Goal: Task Accomplishment & Management: Use online tool/utility

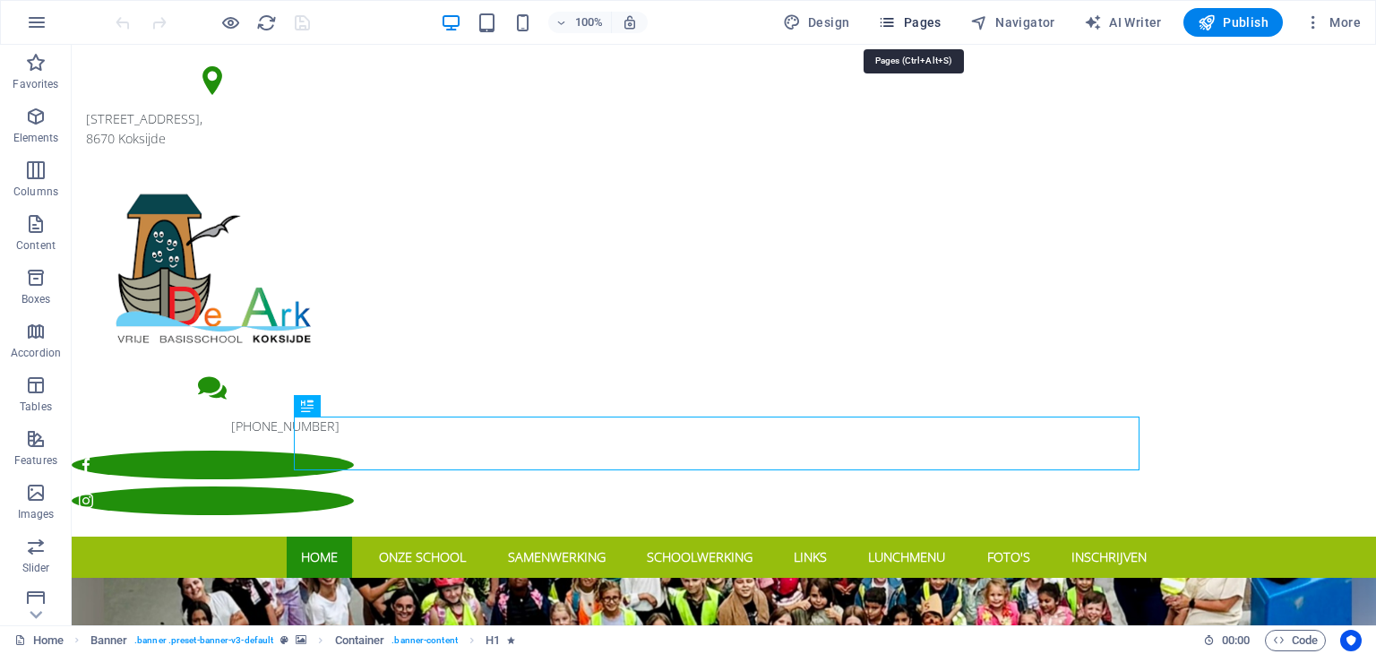
click at [927, 26] on span "Pages" at bounding box center [909, 22] width 63 height 18
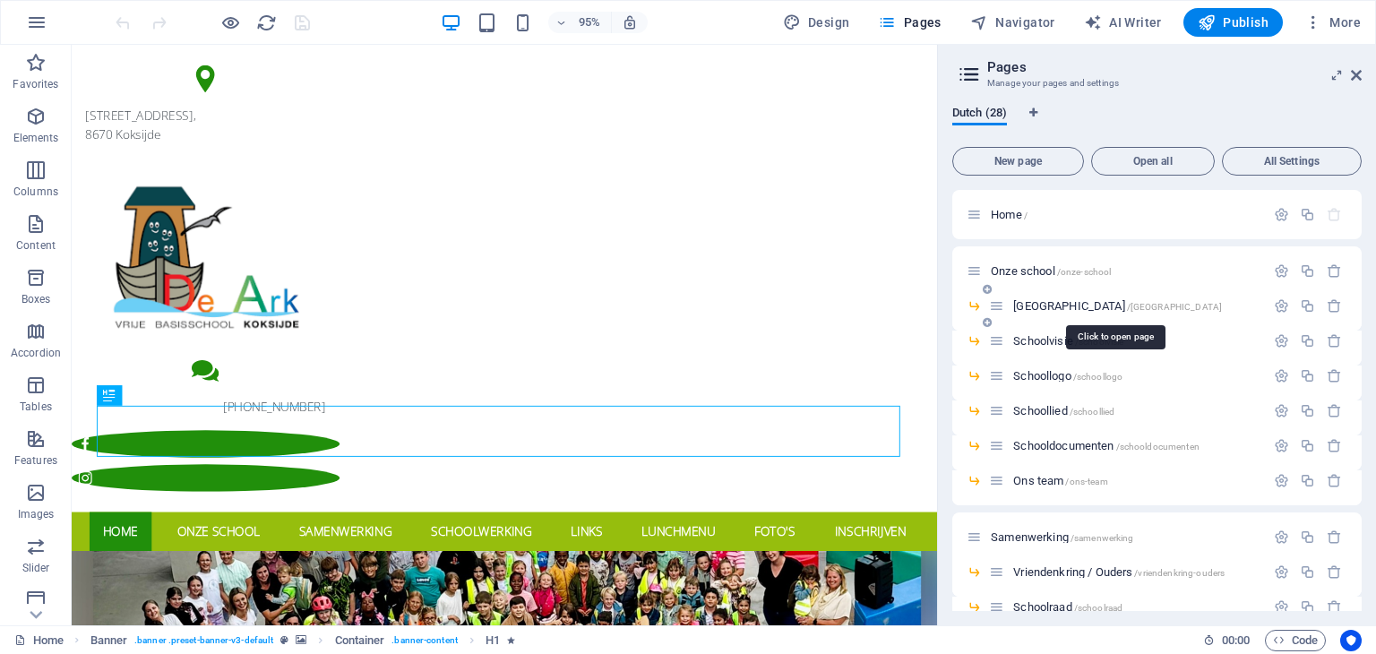
click at [1069, 306] on span "[GEOGRAPHIC_DATA] /[GEOGRAPHIC_DATA]" at bounding box center [1117, 305] width 209 height 13
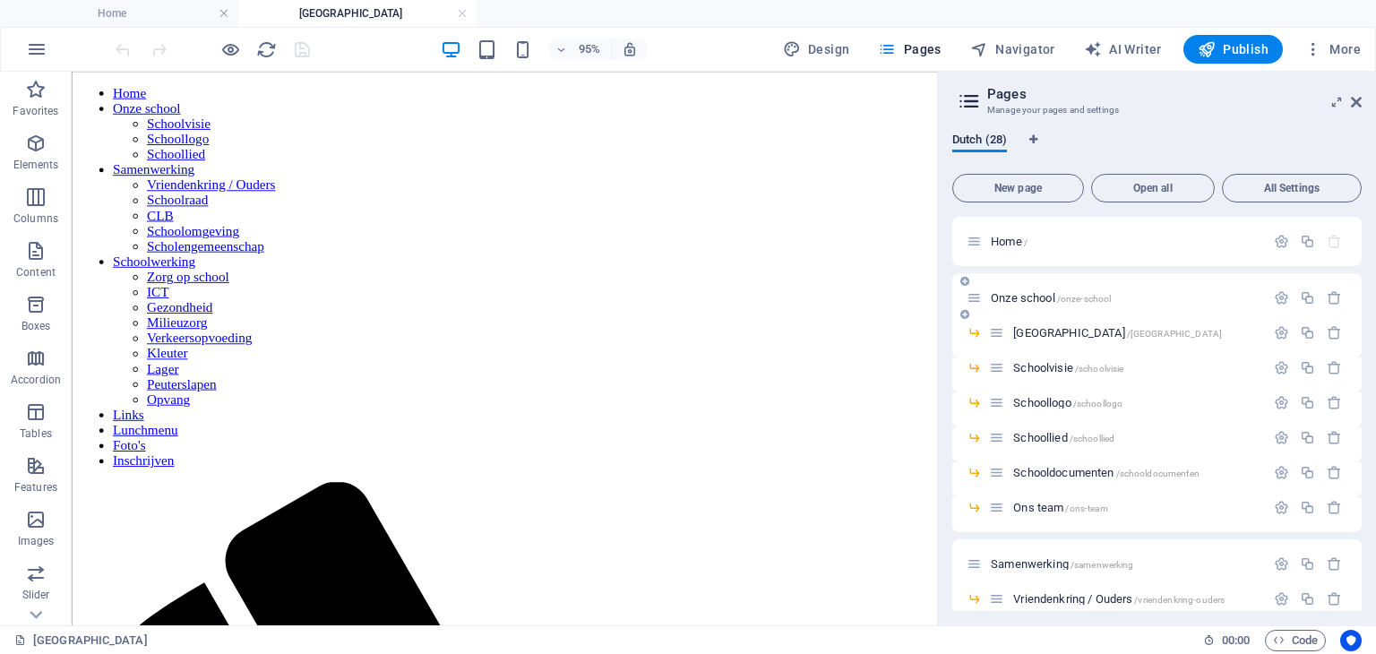
click at [1054, 296] on span "Onze school /[GEOGRAPHIC_DATA]" at bounding box center [1051, 297] width 120 height 13
click at [1005, 245] on span "Home /" at bounding box center [1009, 241] width 37 height 13
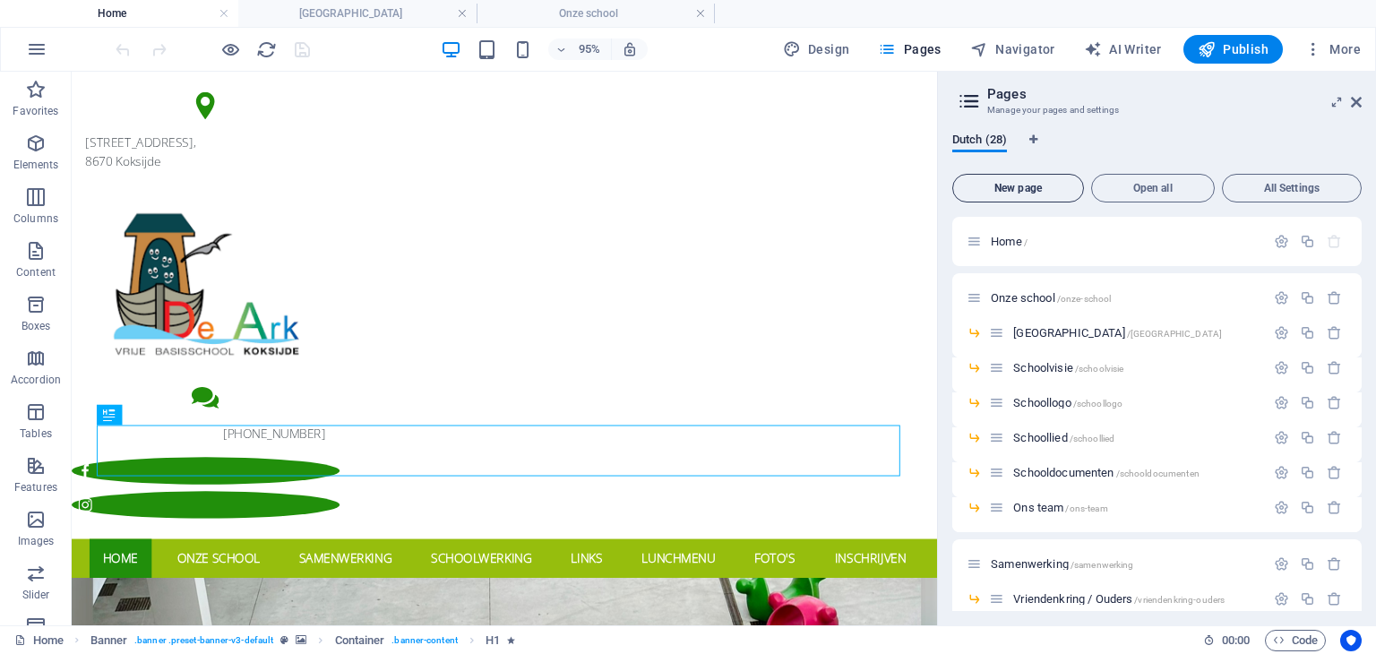
click at [1038, 192] on span "New page" at bounding box center [1018, 188] width 116 height 11
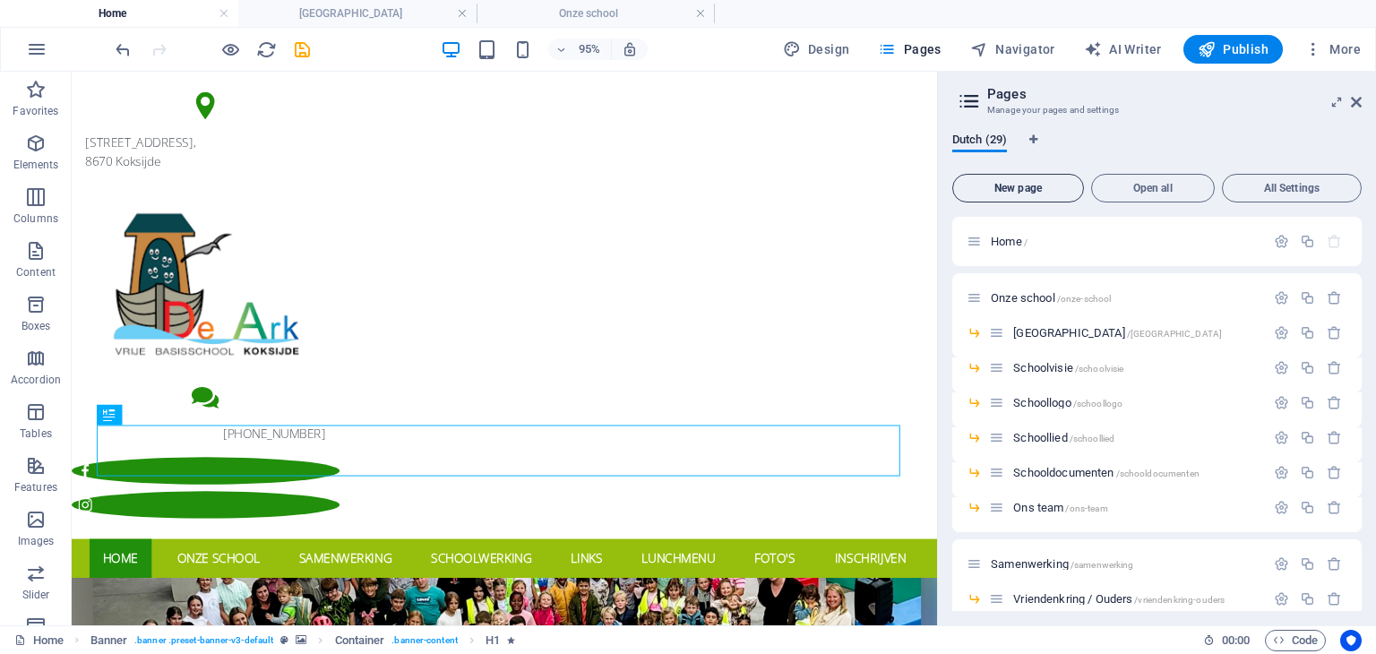
scroll to position [1045, 0]
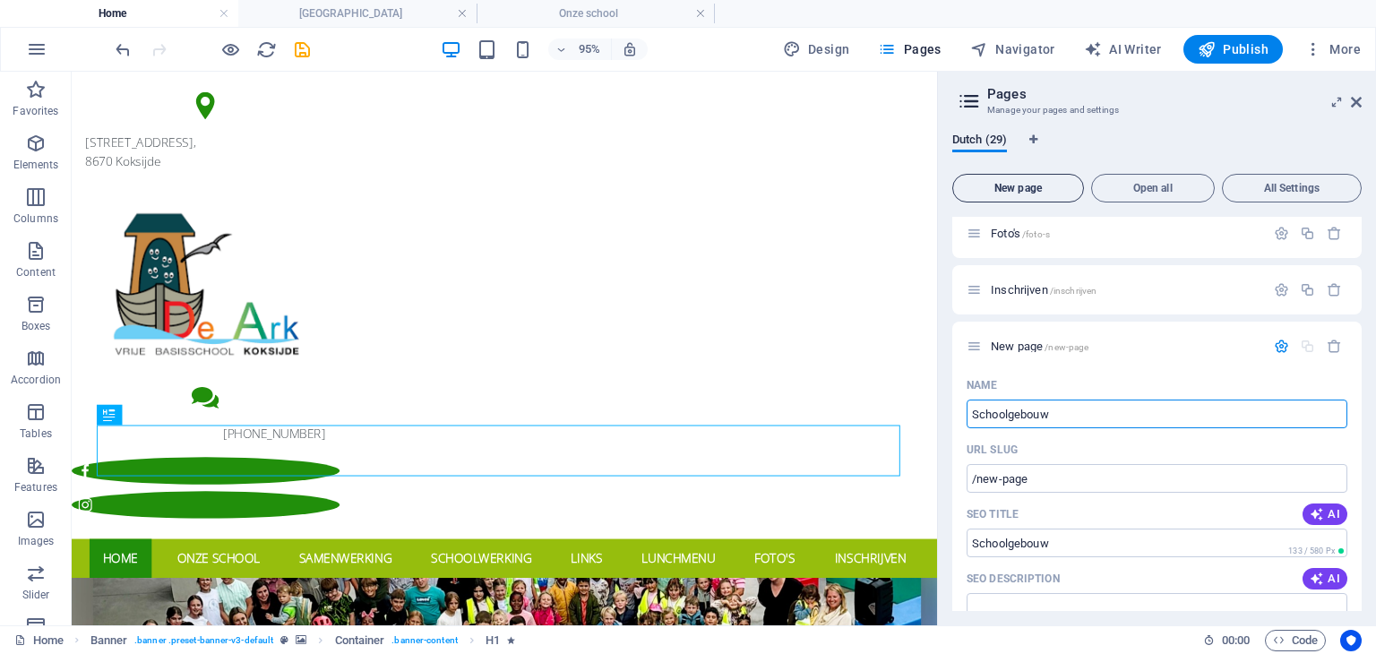
type input "Schoolgebouw"
type input "/schoolgebouw"
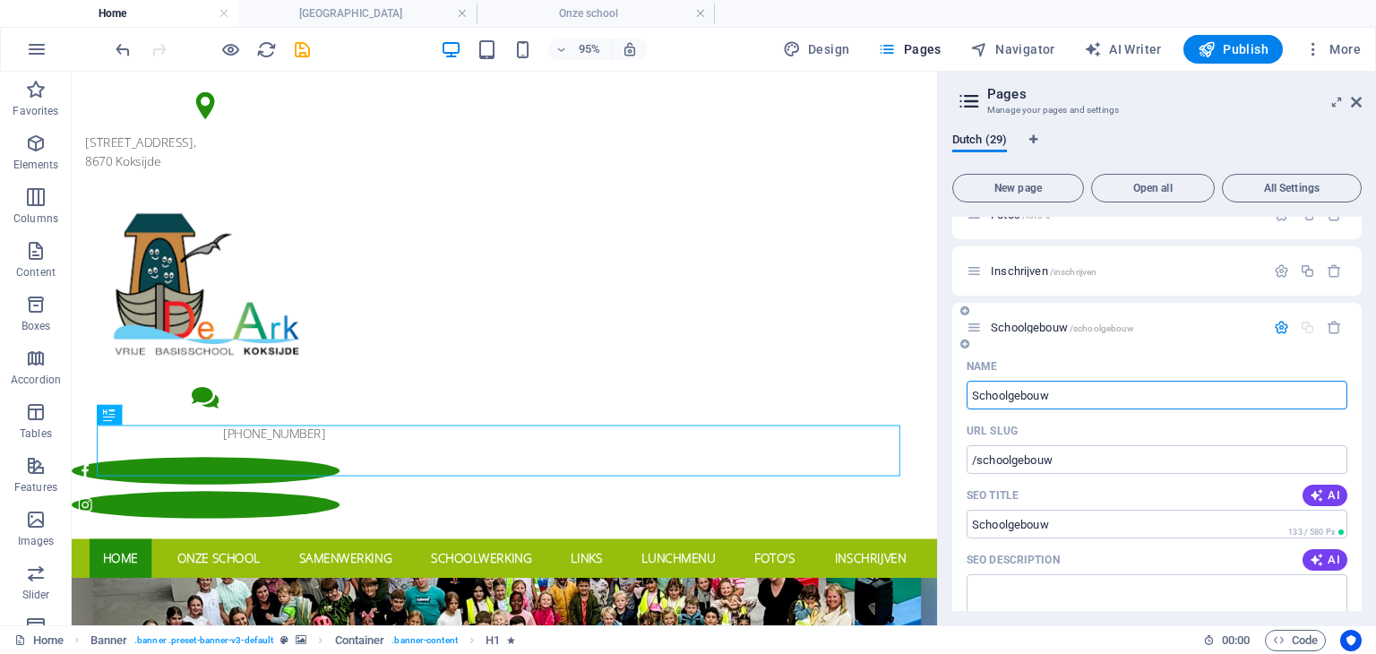
scroll to position [1064, 0]
type input "Schoolgebouw"
drag, startPoint x: 1017, startPoint y: 322, endPoint x: 1005, endPoint y: 322, distance: 12.5
click at [1005, 322] on span "Schoolgebouw /schoolgebouw" at bounding box center [1062, 327] width 143 height 13
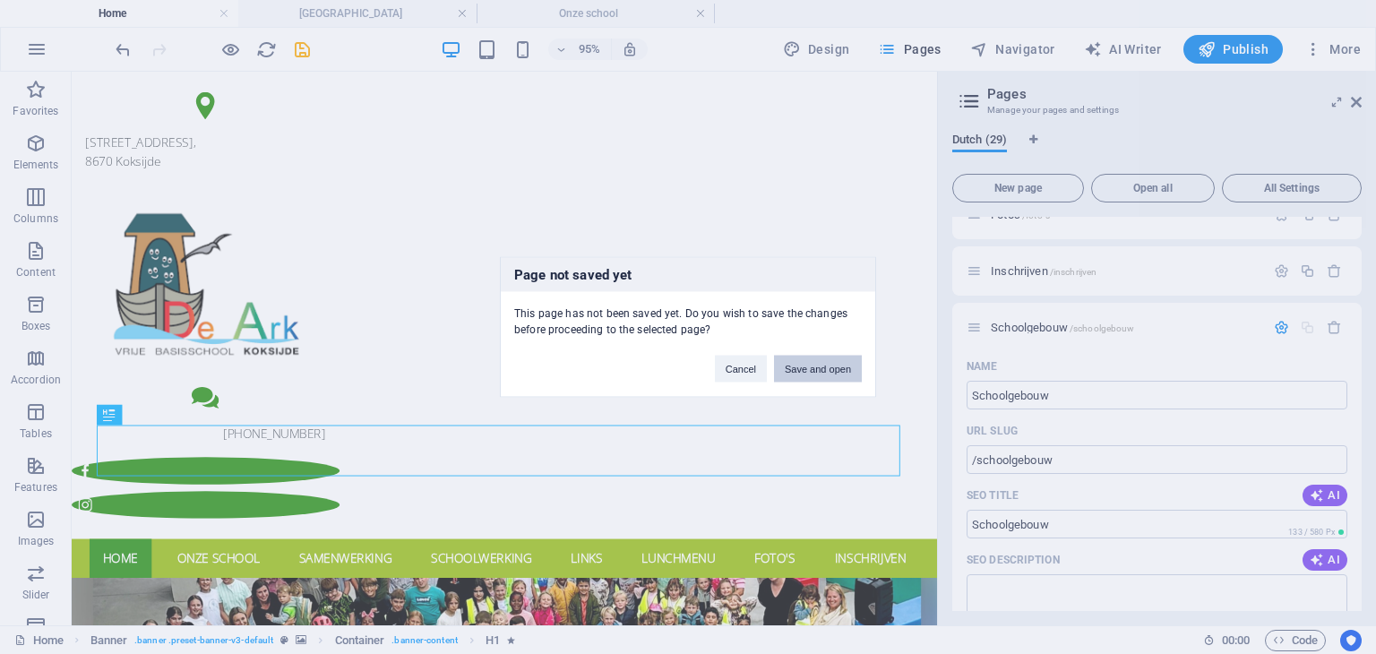
click at [821, 363] on button "Save and open" at bounding box center [818, 369] width 88 height 27
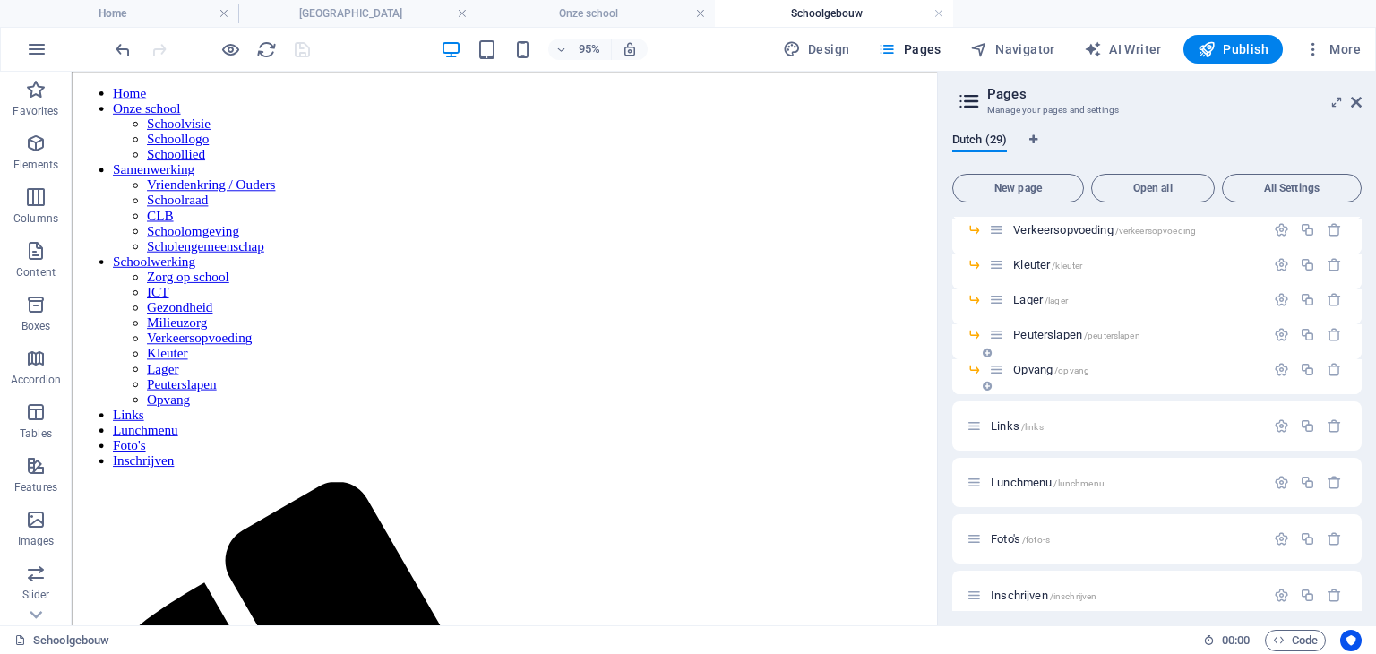
scroll to position [0, 0]
click at [1015, 327] on div "Home / Onze school /[GEOGRAPHIC_DATA] /nieuw-schoolgebouw Schoolvisie /schoolvi…" at bounding box center [1156, 76] width 409 height 1199
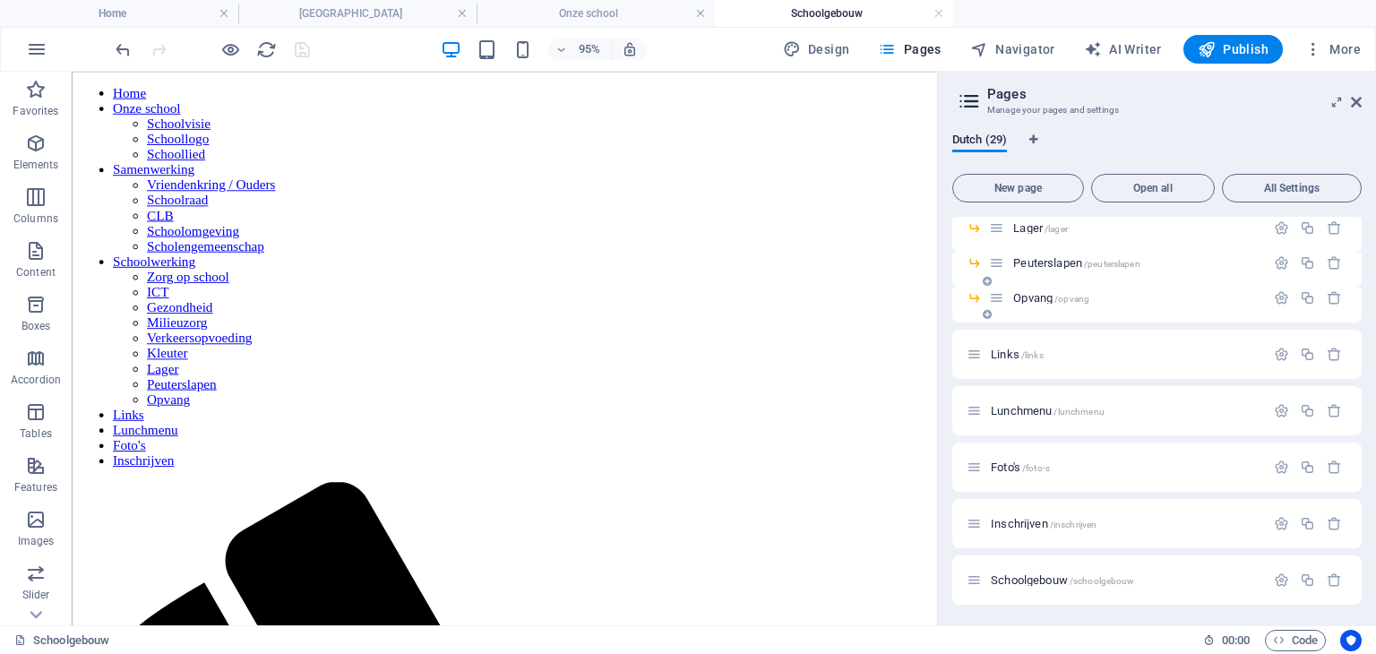
scroll to position [812, 0]
drag, startPoint x: 1018, startPoint y: 578, endPoint x: 982, endPoint y: 255, distance: 324.5
click at [982, 255] on div "Home / Onze school /[GEOGRAPHIC_DATA] /nieuw-schoolgebouw Schoolvisie /schoolvi…" at bounding box center [1156, 3] width 409 height 1199
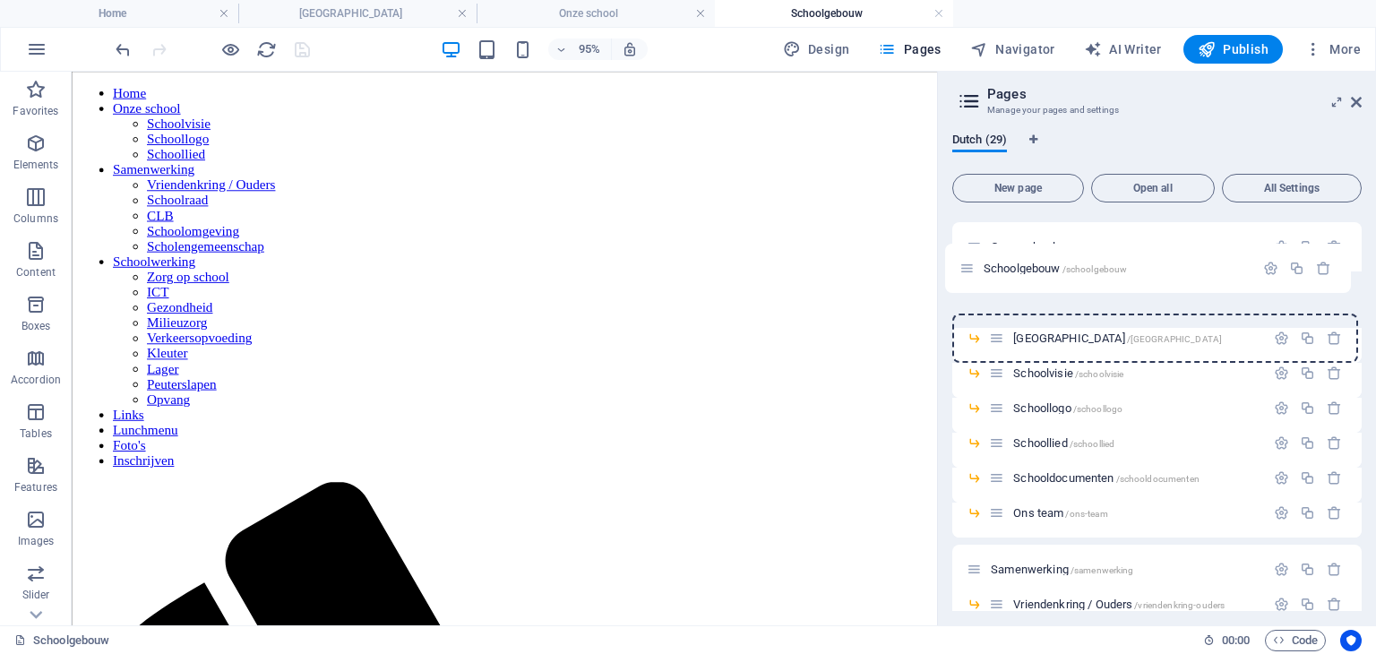
scroll to position [0, 0]
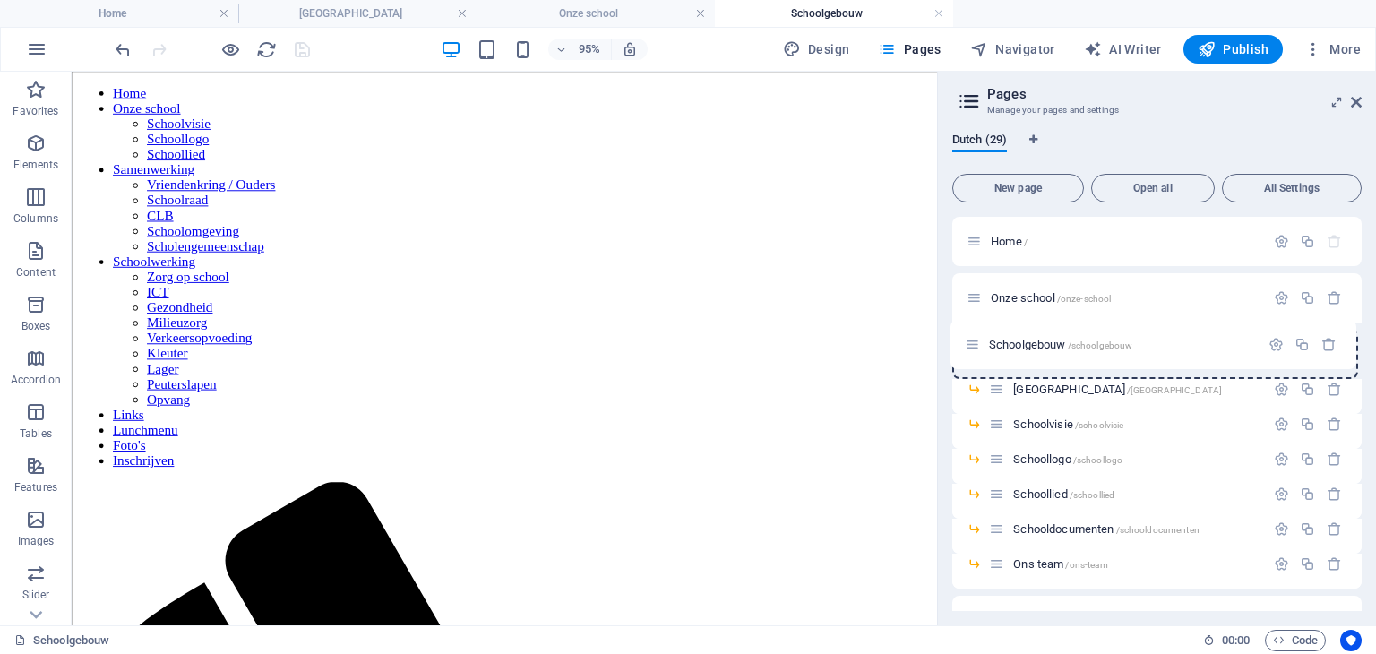
drag, startPoint x: 978, startPoint y: 585, endPoint x: 976, endPoint y: 346, distance: 239.1
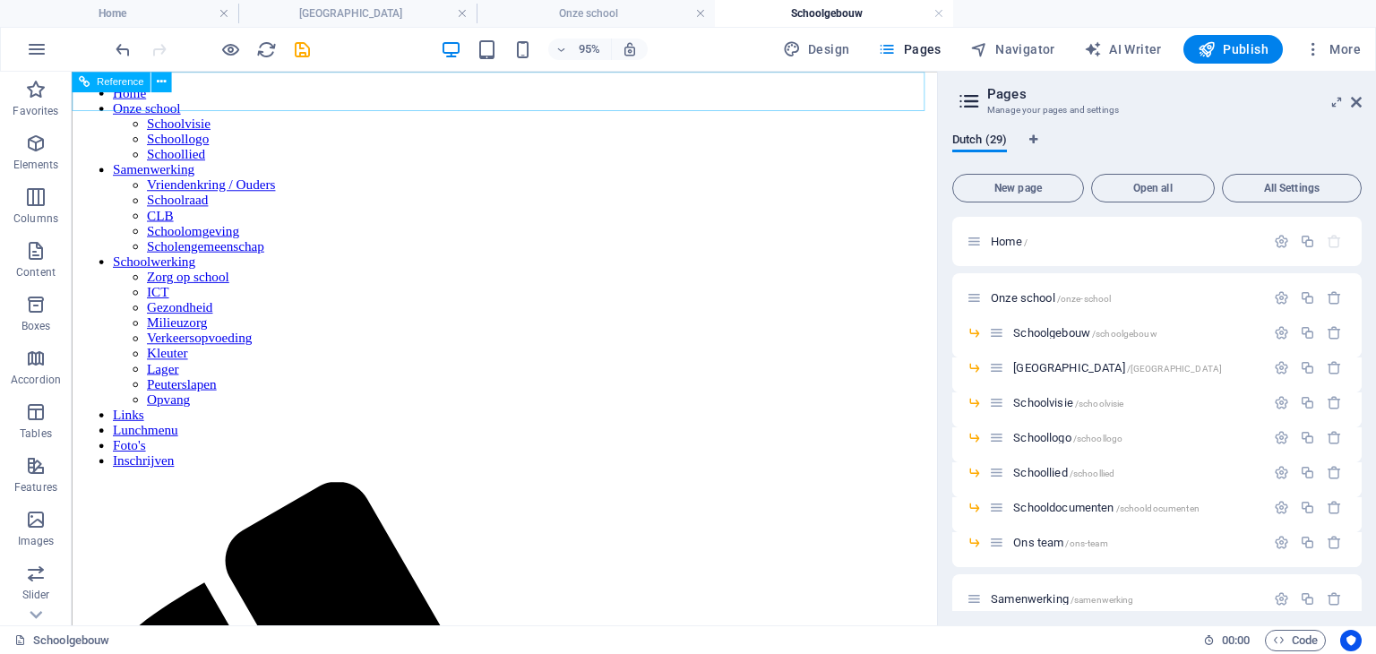
click at [119, 101] on nav "Home Onze school Schoolvisie Schoollogo Schoollied Samenwerking Vriendenkring /…" at bounding box center [527, 287] width 896 height 403
click at [226, 86] on nav "Home Onze school Schoolvisie Schoollogo Schoollied Samenwerking Vriendenkring /…" at bounding box center [527, 287] width 896 height 403
click at [343, 90] on nav "Home Onze school Schoolvisie Schoollogo Schoollied Samenwerking Vriendenkring /…" at bounding box center [527, 287] width 896 height 403
click at [472, 100] on nav "Home Onze school Schoolvisie Schoollogo Schoollied Samenwerking Vriendenkring /…" at bounding box center [527, 287] width 896 height 403
click at [397, 89] on nav "Home Onze school Schoolvisie Schoollogo Schoollied Samenwerking Vriendenkring /…" at bounding box center [527, 287] width 896 height 403
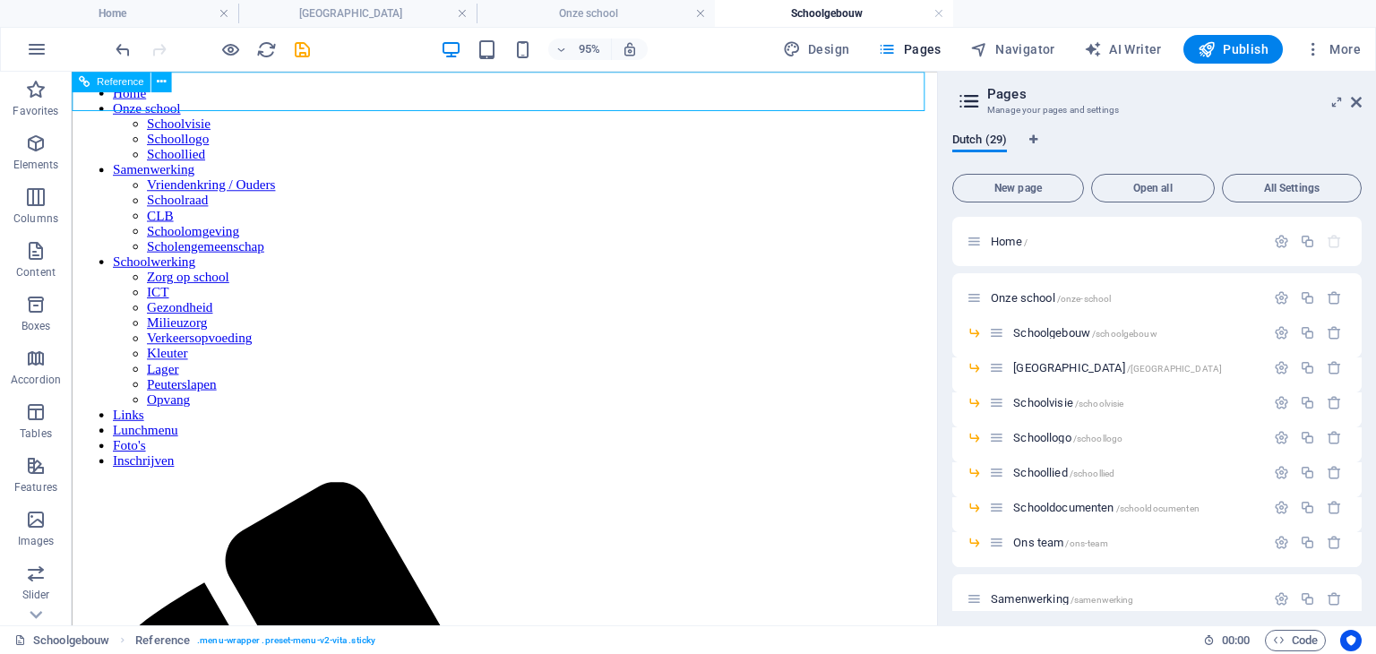
click at [353, 96] on nav "Home Onze school Schoolvisie Schoollogo Schoollied Samenwerking Vriendenkring /…" at bounding box center [527, 287] width 896 height 403
click at [241, 96] on nav "Home Onze school Schoolvisie Schoollogo Schoollied Samenwerking Vriendenkring /…" at bounding box center [527, 287] width 896 height 403
